Goal: Task Accomplishment & Management: Use online tool/utility

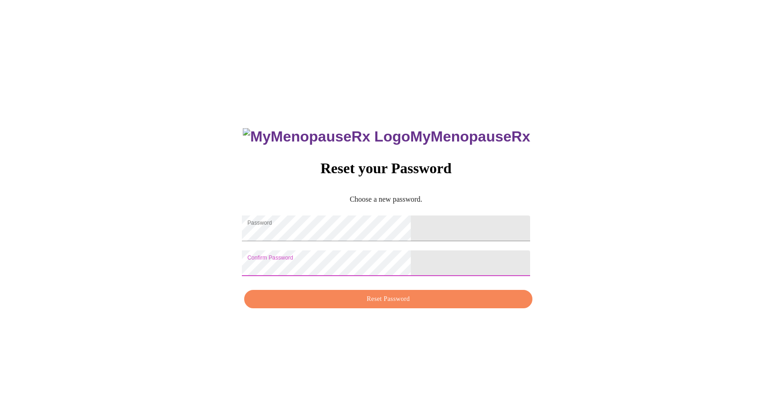
click at [400, 304] on span "Reset Password" at bounding box center [388, 298] width 267 height 11
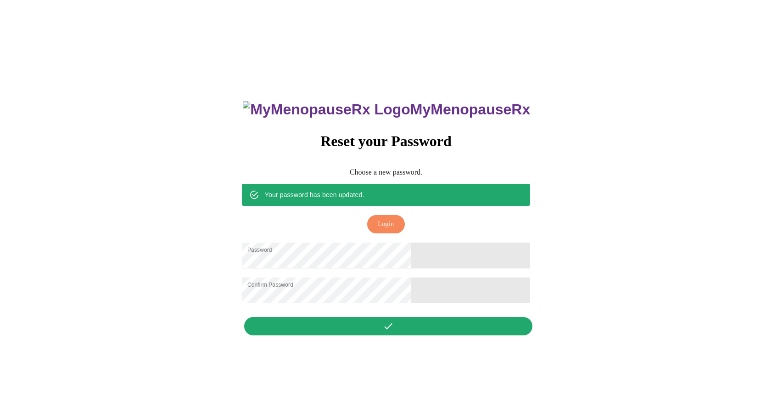
click at [391, 218] on span "Login" at bounding box center [386, 223] width 16 height 11
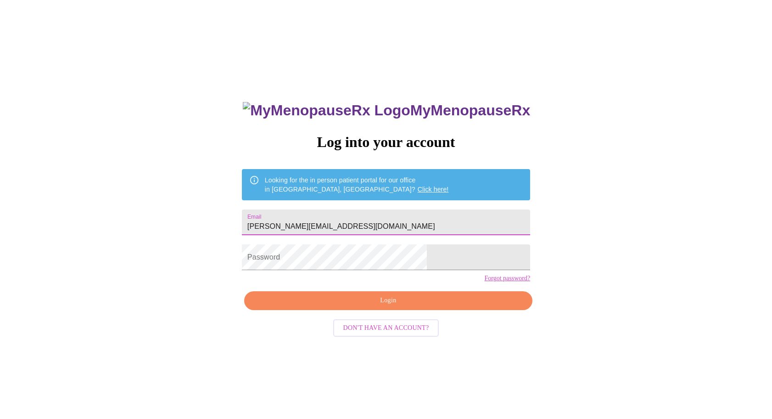
type input "[PERSON_NAME][EMAIL_ADDRESS][DOMAIN_NAME]"
click at [340, 306] on span "Login" at bounding box center [388, 300] width 267 height 11
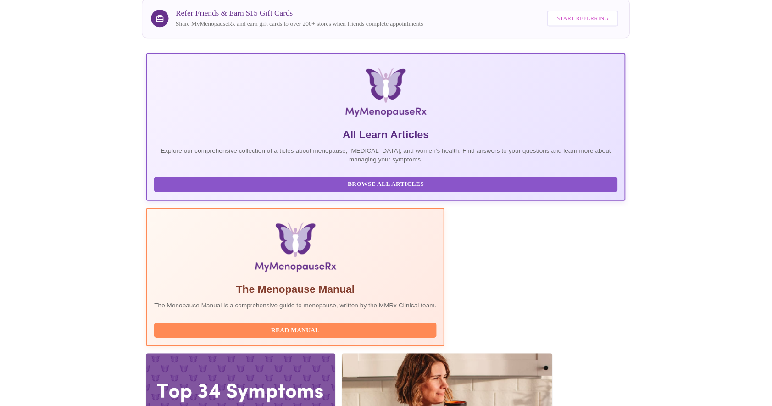
scroll to position [123, 0]
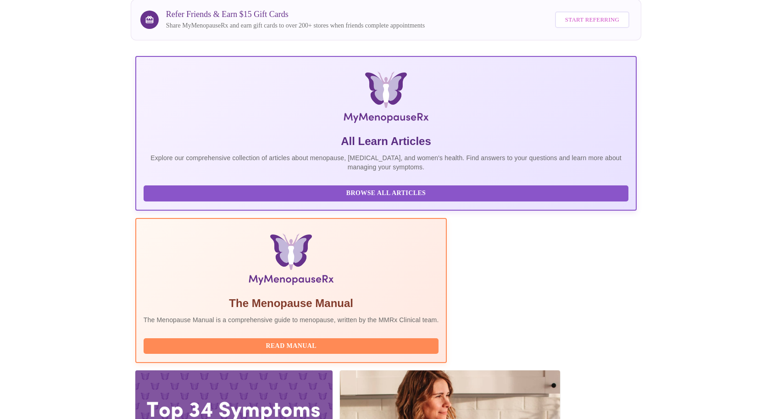
click at [333, 370] on div at bounding box center [233, 425] width 197 height 111
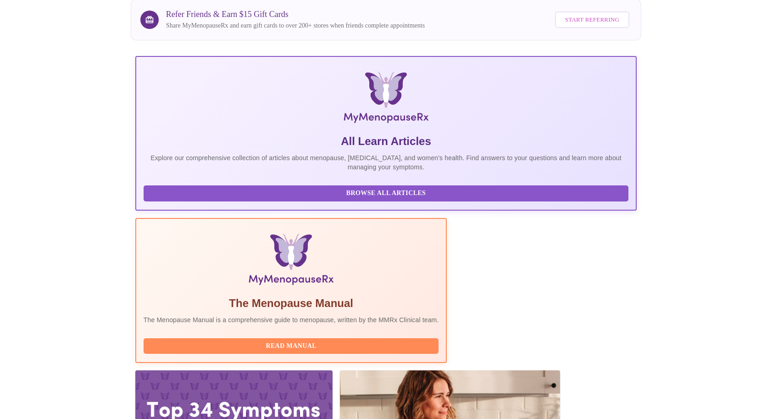
click at [333, 370] on div at bounding box center [233, 425] width 197 height 111
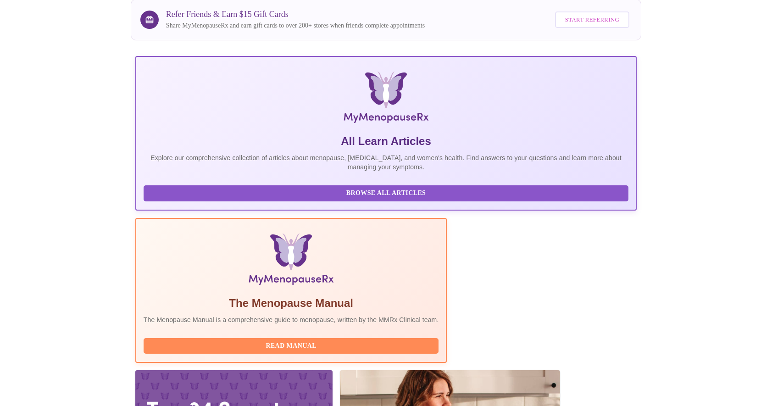
drag, startPoint x: 201, startPoint y: 300, endPoint x: 337, endPoint y: 295, distance: 136.4
copy h3 "[PERSON_NAME] WHNP-BC, FNP-C"
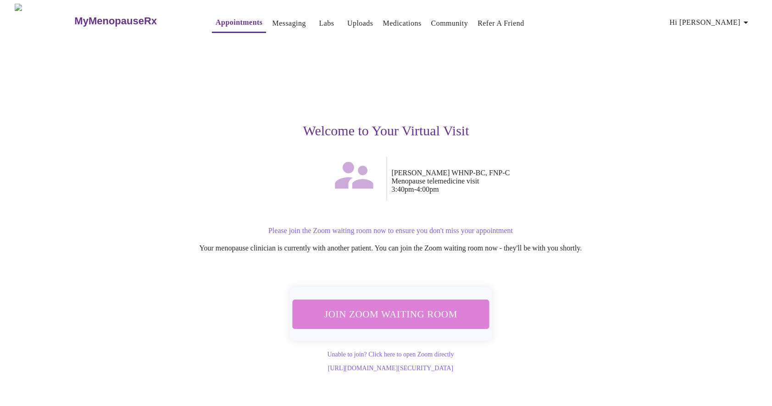
click at [388, 308] on span "Join Zoom Waiting Room" at bounding box center [391, 314] width 174 height 17
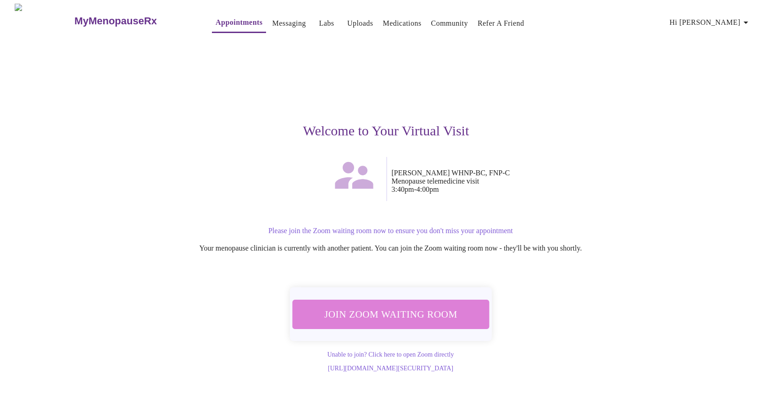
click at [406, 307] on span "Join Zoom Waiting Room" at bounding box center [390, 314] width 173 height 17
